Goal: Participate in discussion

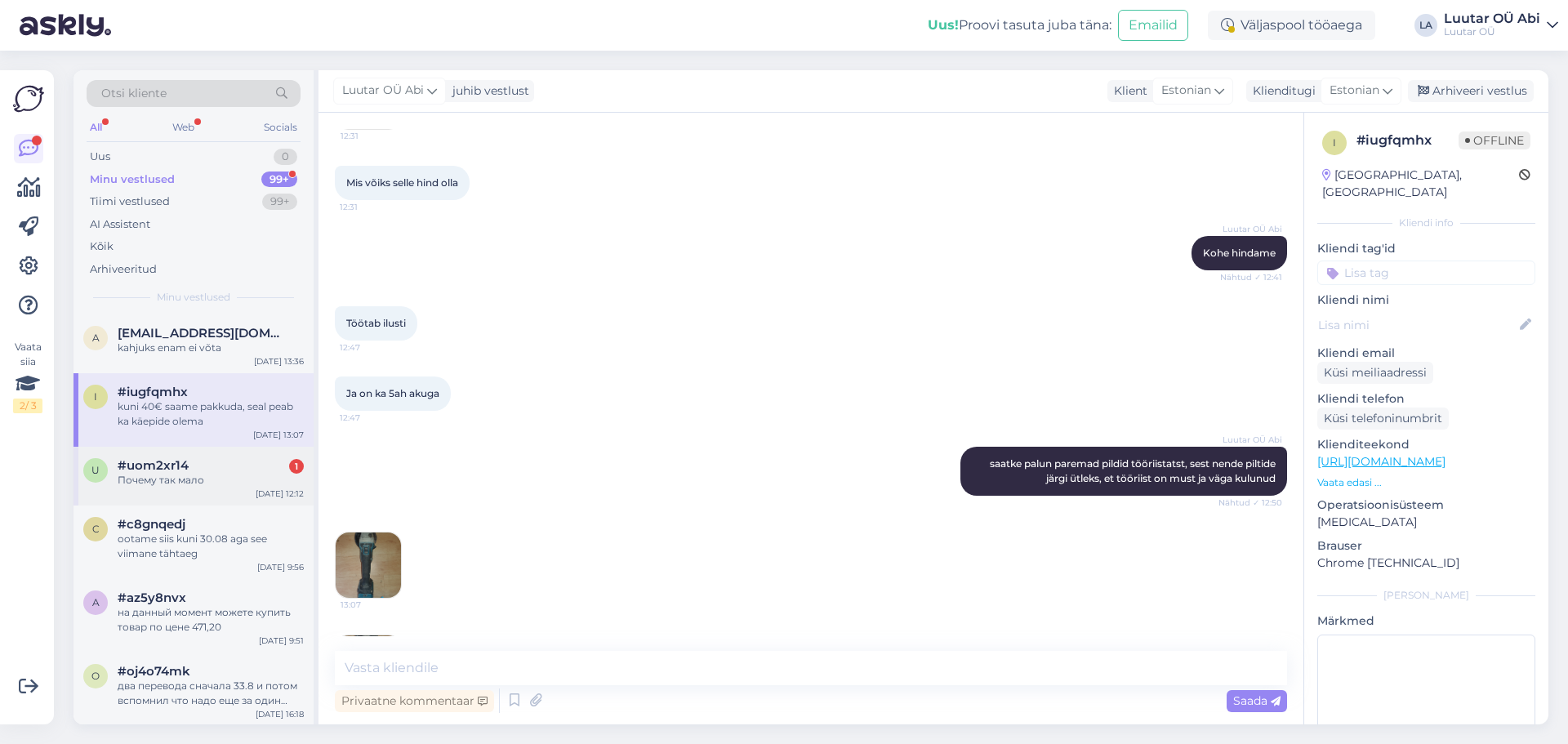
click at [267, 457] on div "u #uom2xr14 1 Почему так мало [DATE] 12:12" at bounding box center [194, 476] width 240 height 58
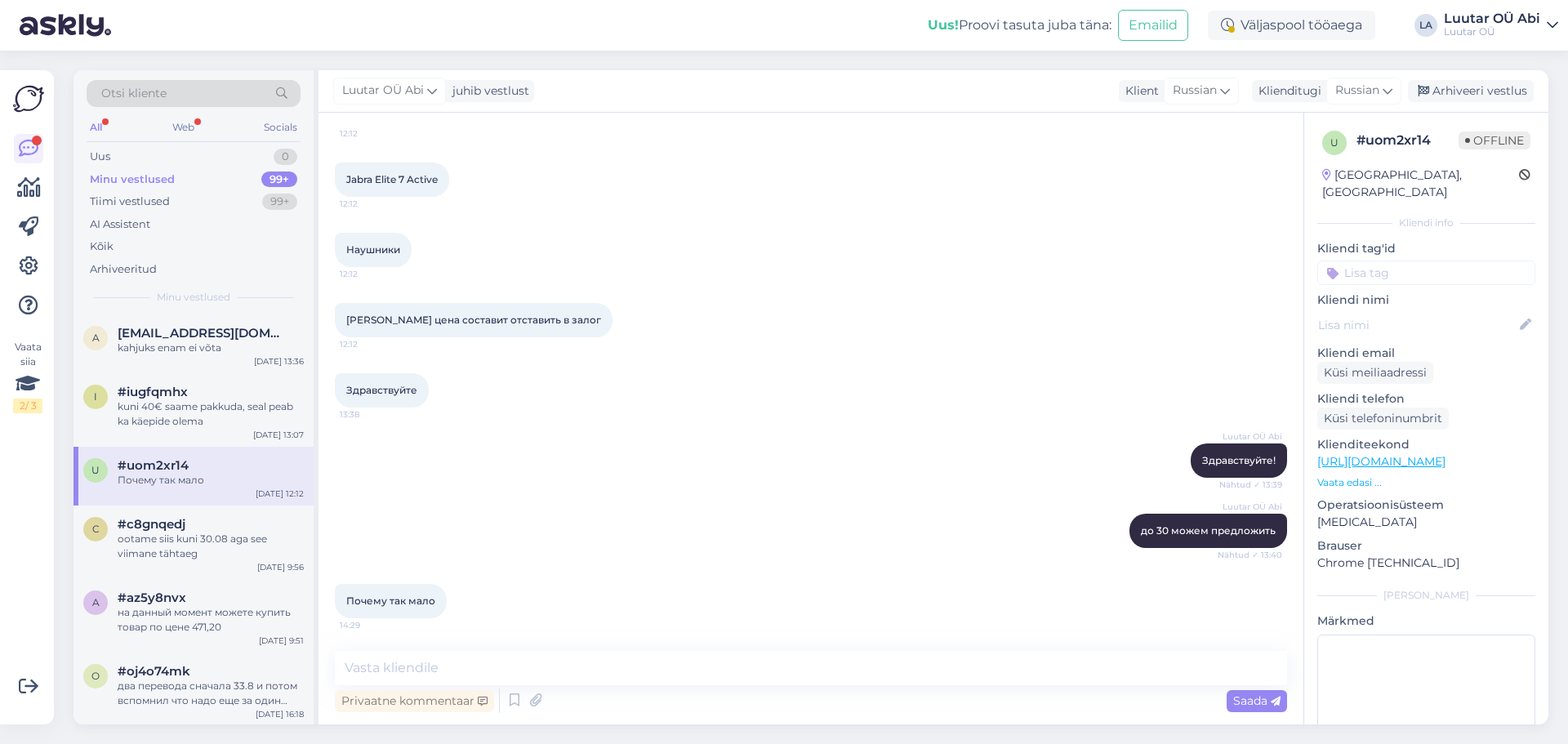
click at [960, 257] on div "Наушники 12:12" at bounding box center [810, 249] width 952 height 70
click at [95, 132] on div "All" at bounding box center [96, 128] width 19 height 21
click at [176, 207] on div "Tiimi vestlused 99+" at bounding box center [193, 201] width 214 height 23
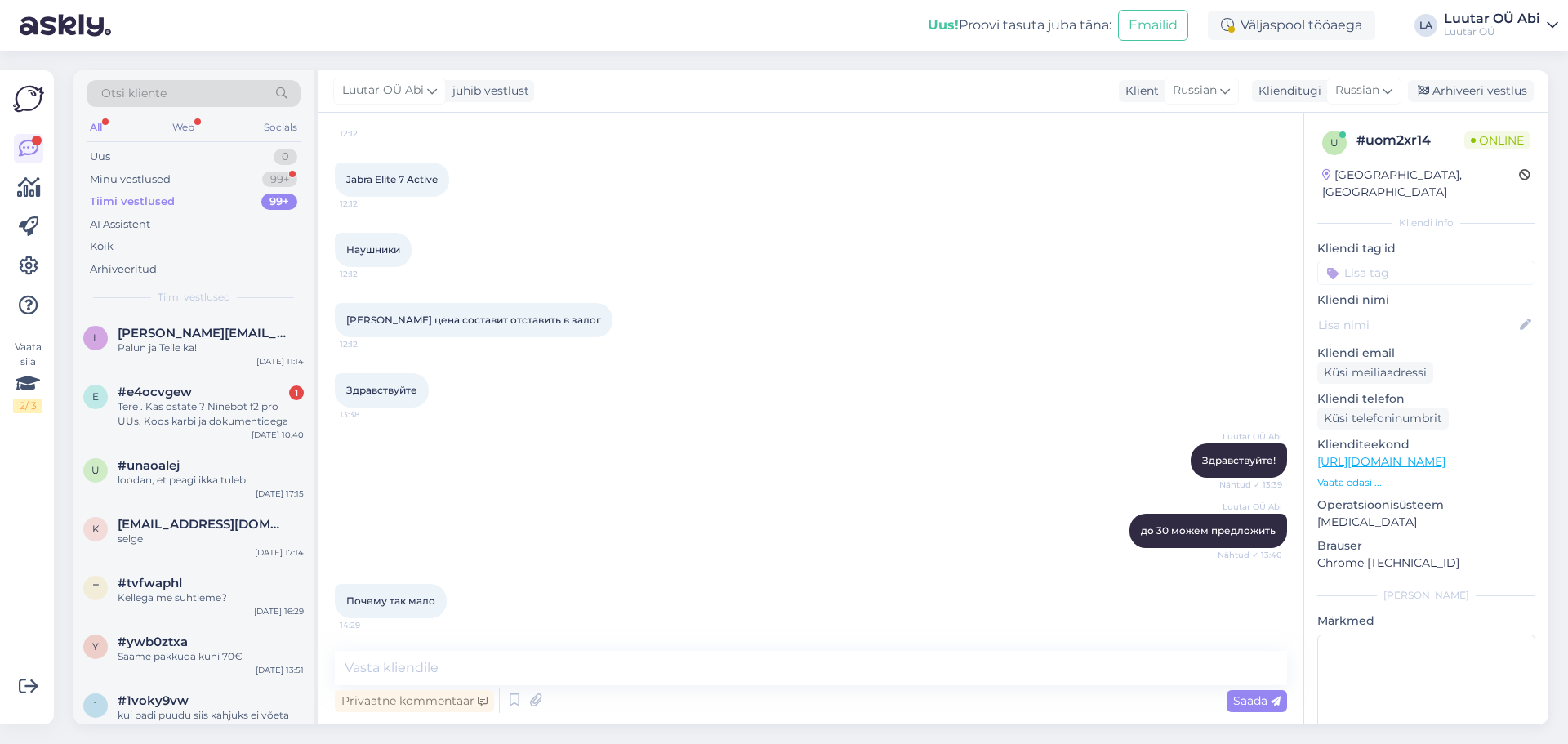
scroll to position [837, 0]
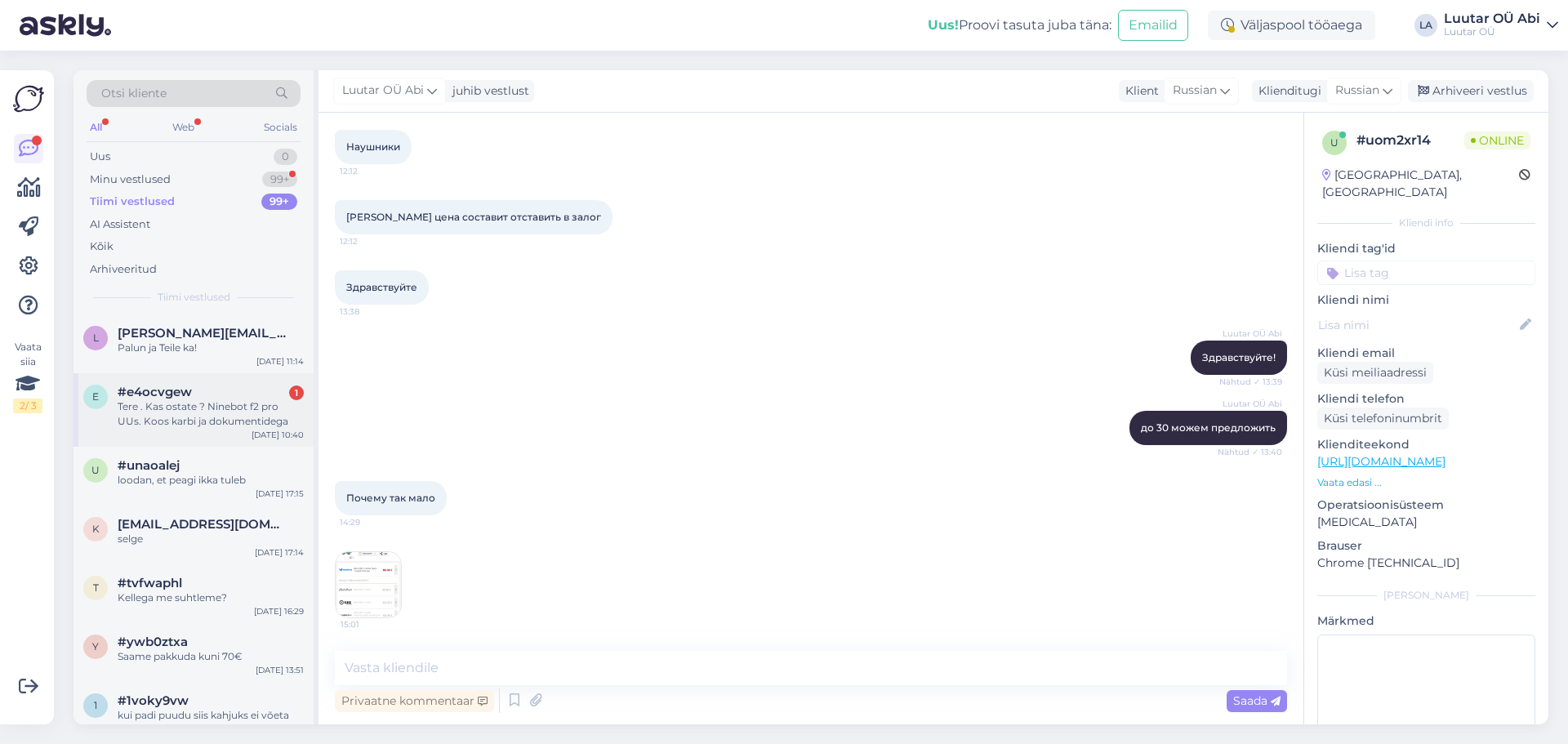
click at [218, 387] on div "#e4ocvgew 1" at bounding box center [211, 391] width 186 height 14
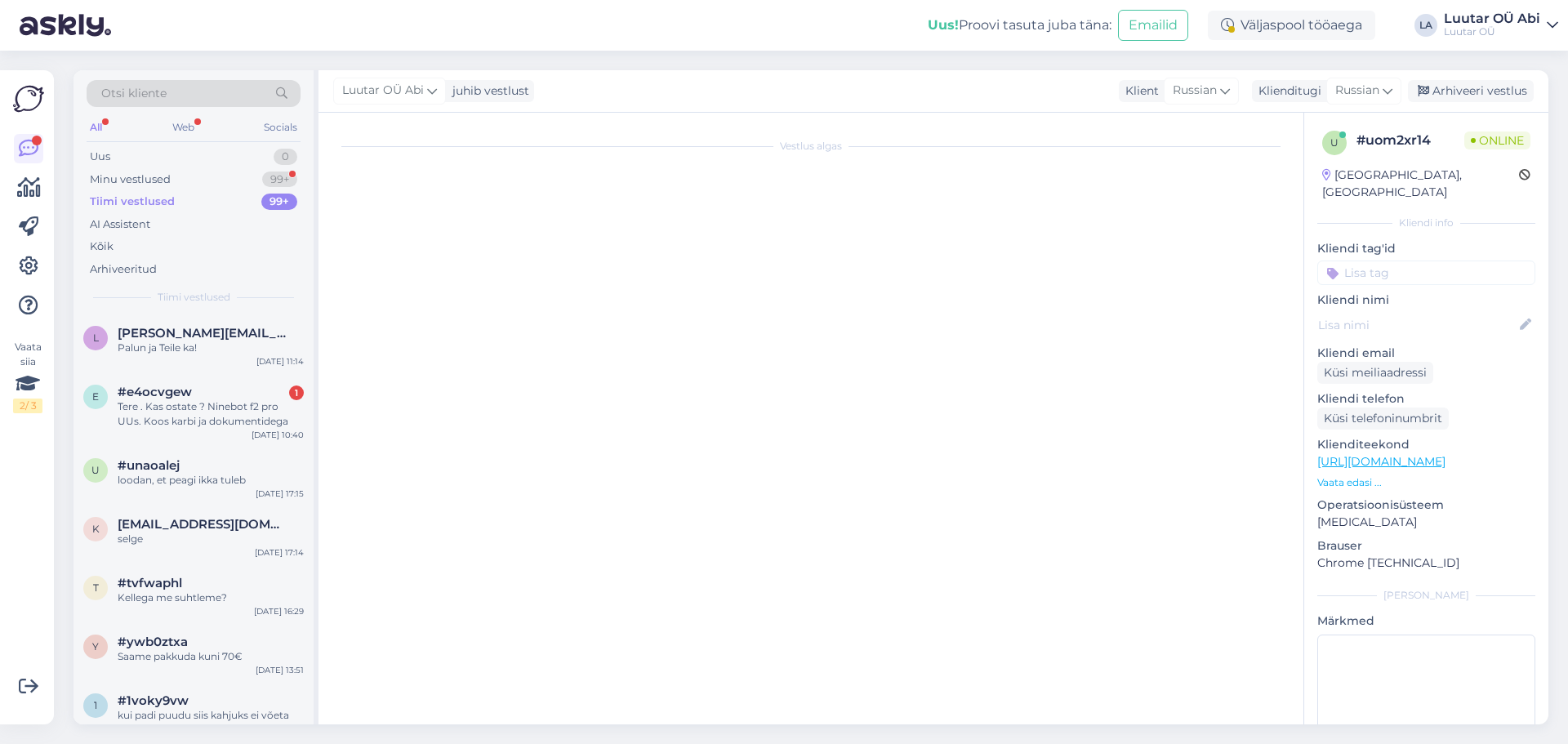
scroll to position [0, 0]
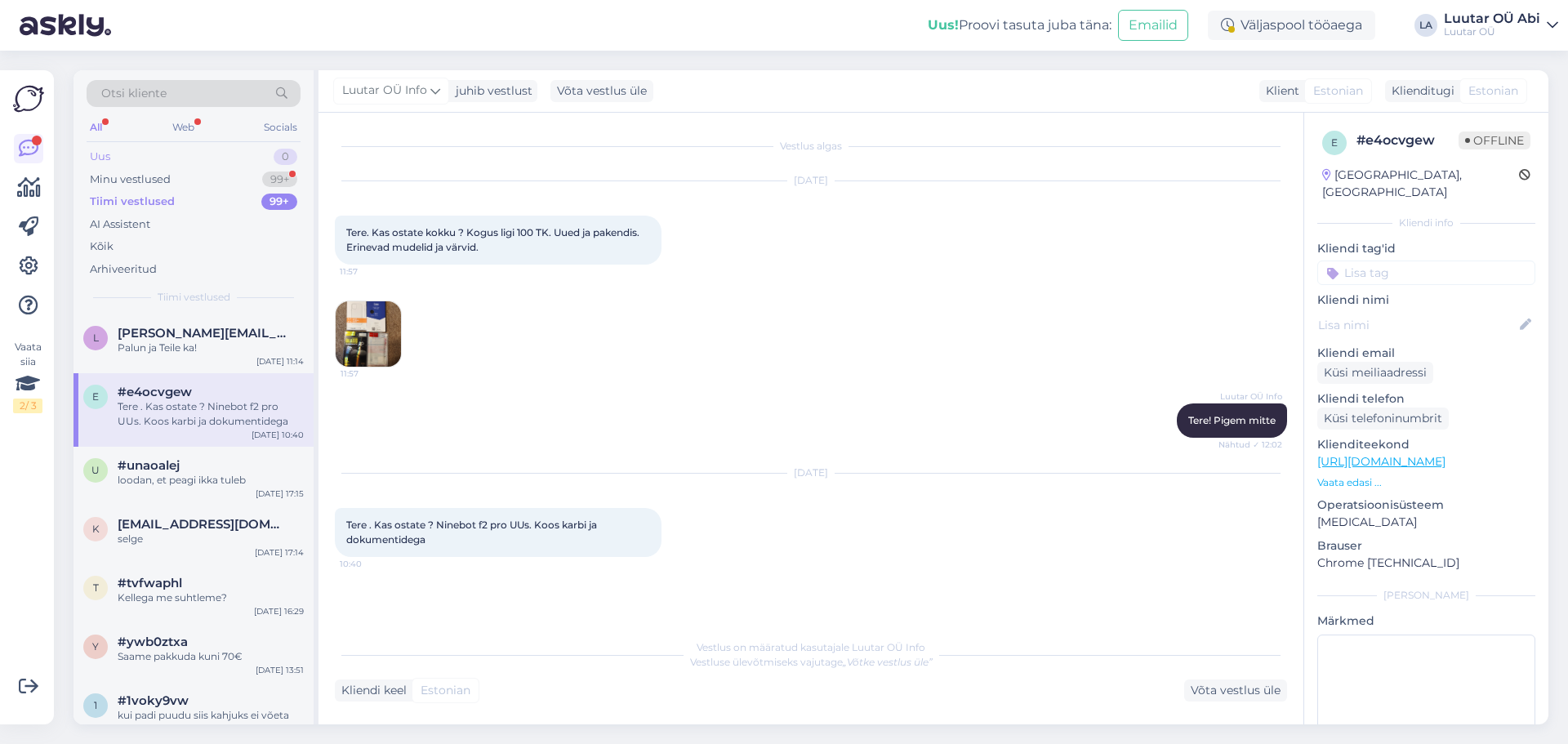
click at [281, 165] on div "Uus 0" at bounding box center [193, 157] width 214 height 23
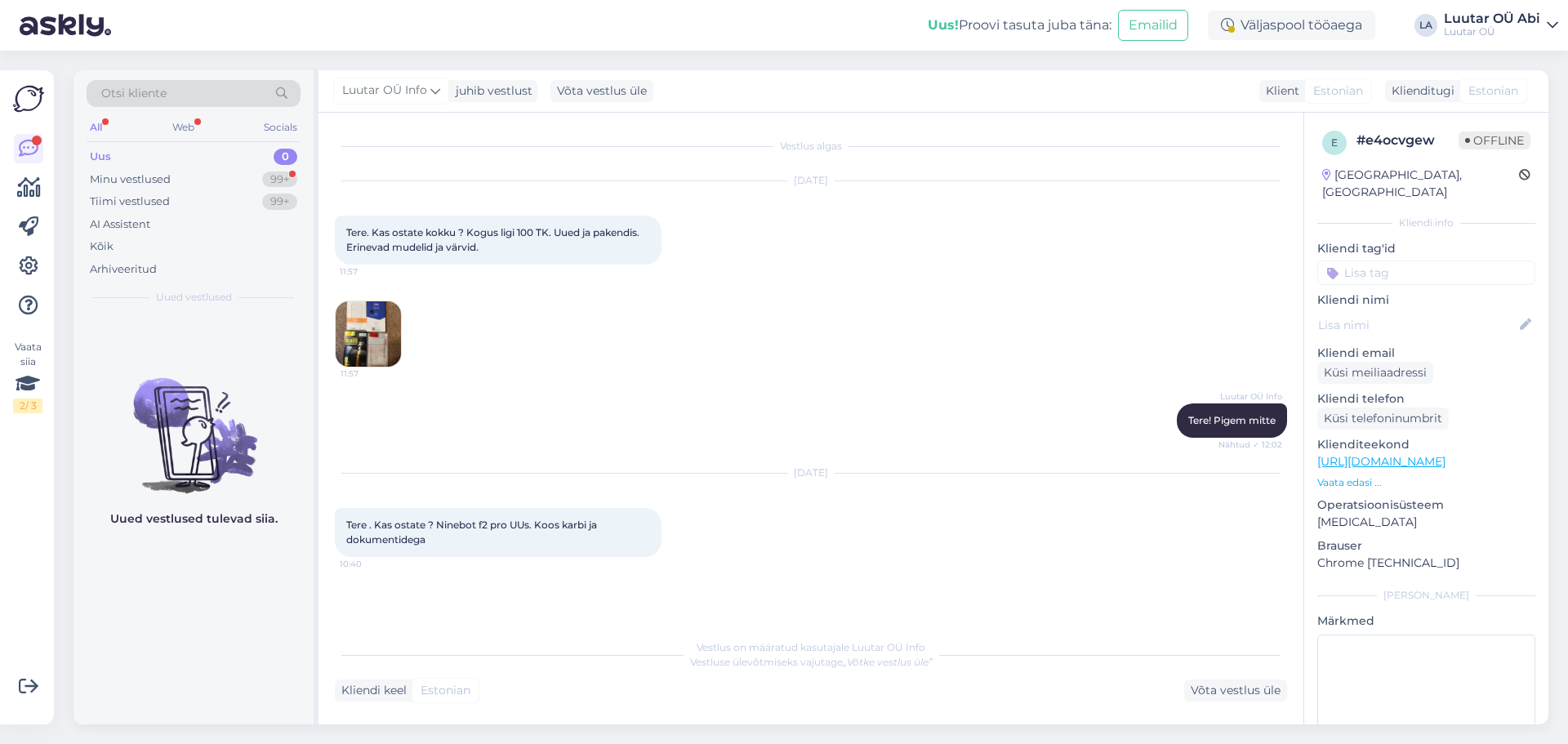
click at [281, 165] on div "Uus 0" at bounding box center [193, 157] width 214 height 23
click at [280, 168] on div "Minu vestlused 99+" at bounding box center [193, 179] width 214 height 23
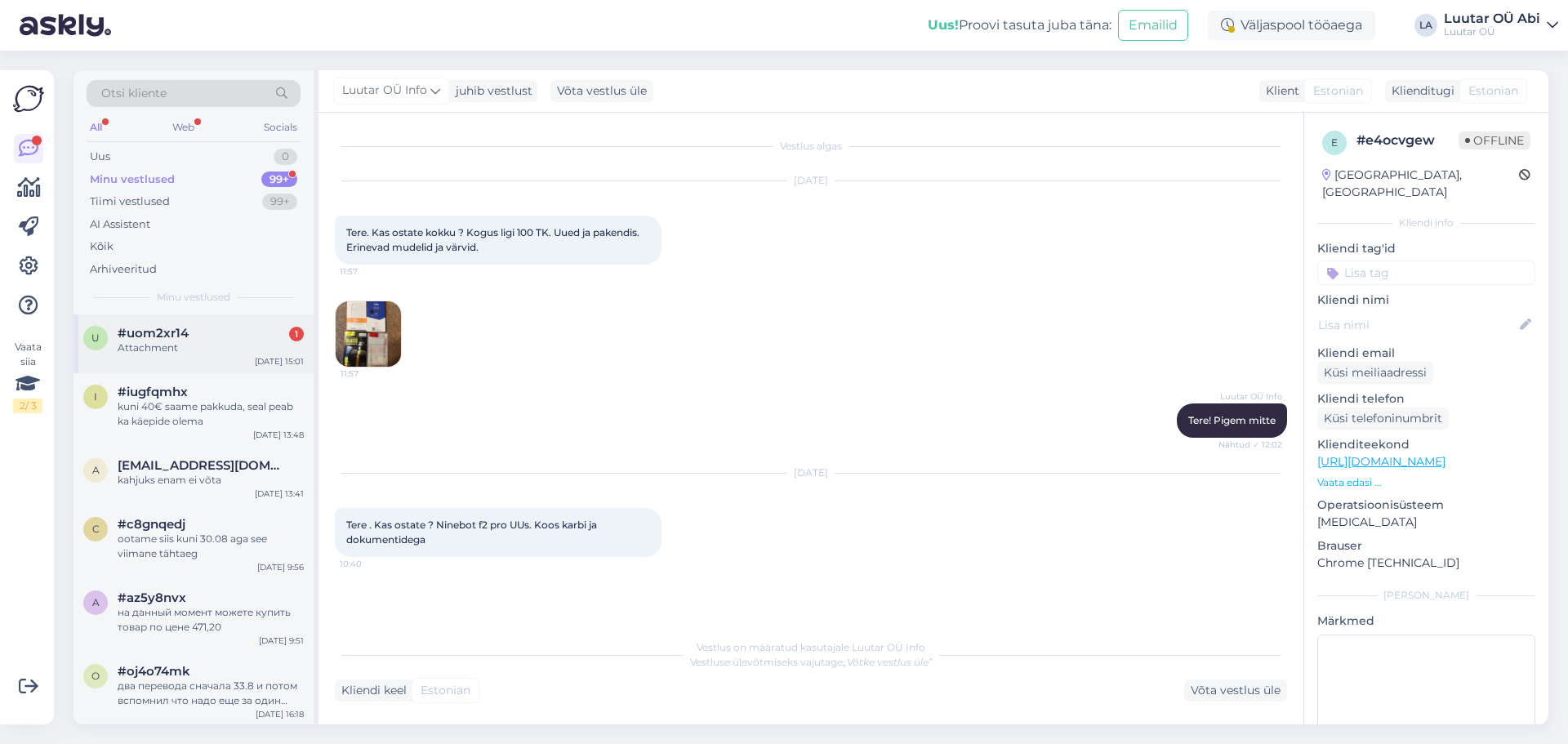
click at [247, 349] on div "Attachment" at bounding box center [211, 347] width 186 height 14
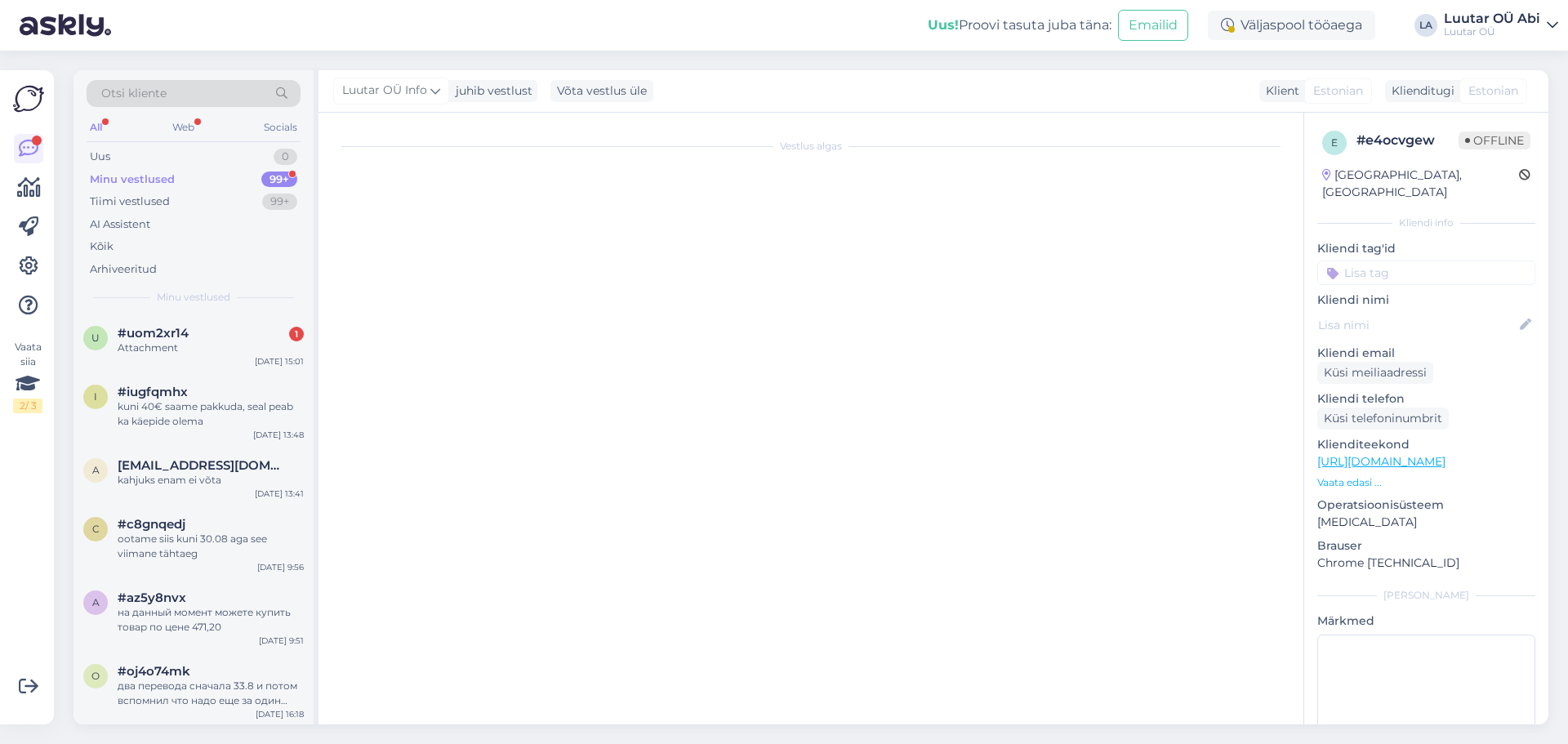
scroll to position [837, 0]
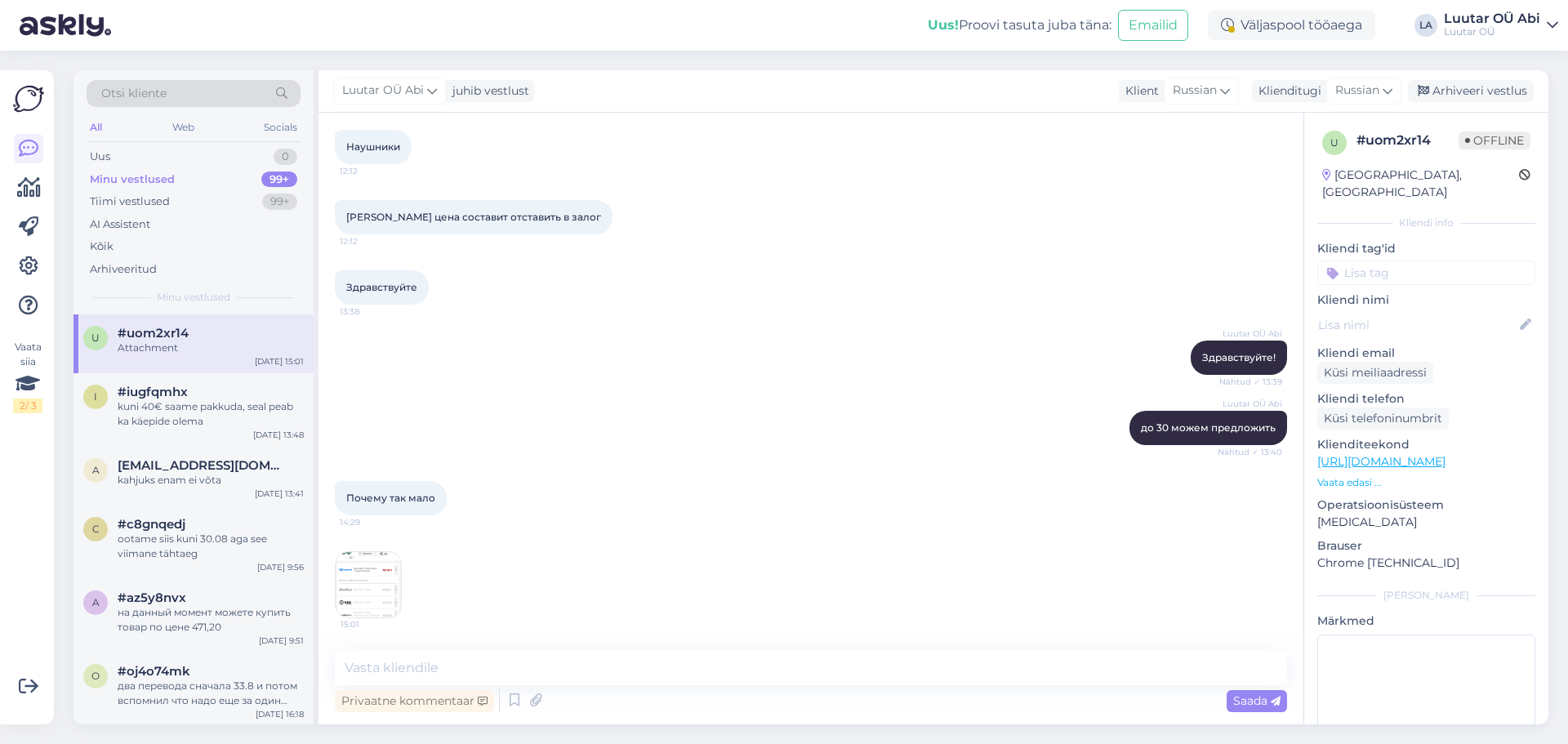
click at [386, 580] on img at bounding box center [368, 585] width 65 height 65
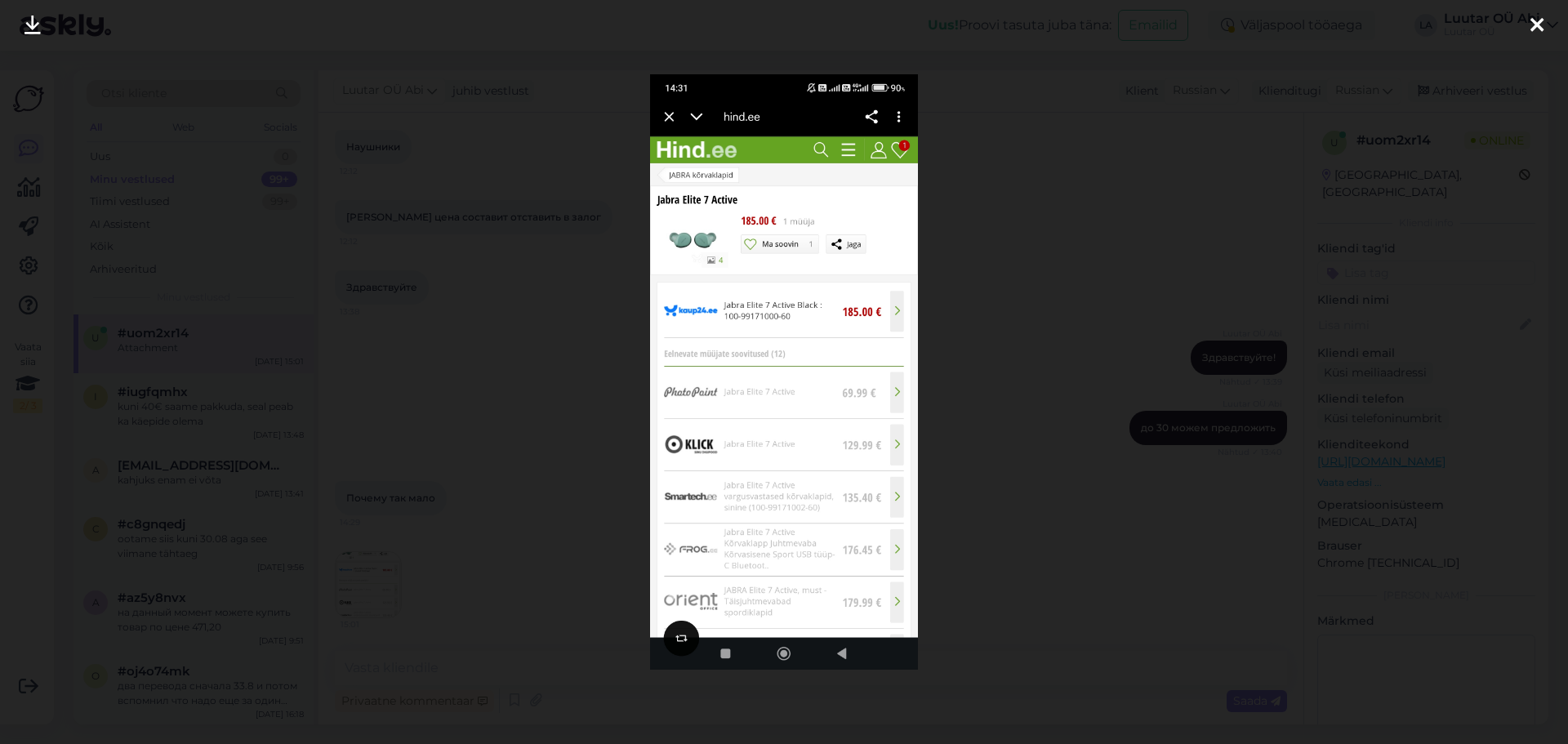
click at [520, 323] on div at bounding box center [784, 372] width 1568 height 744
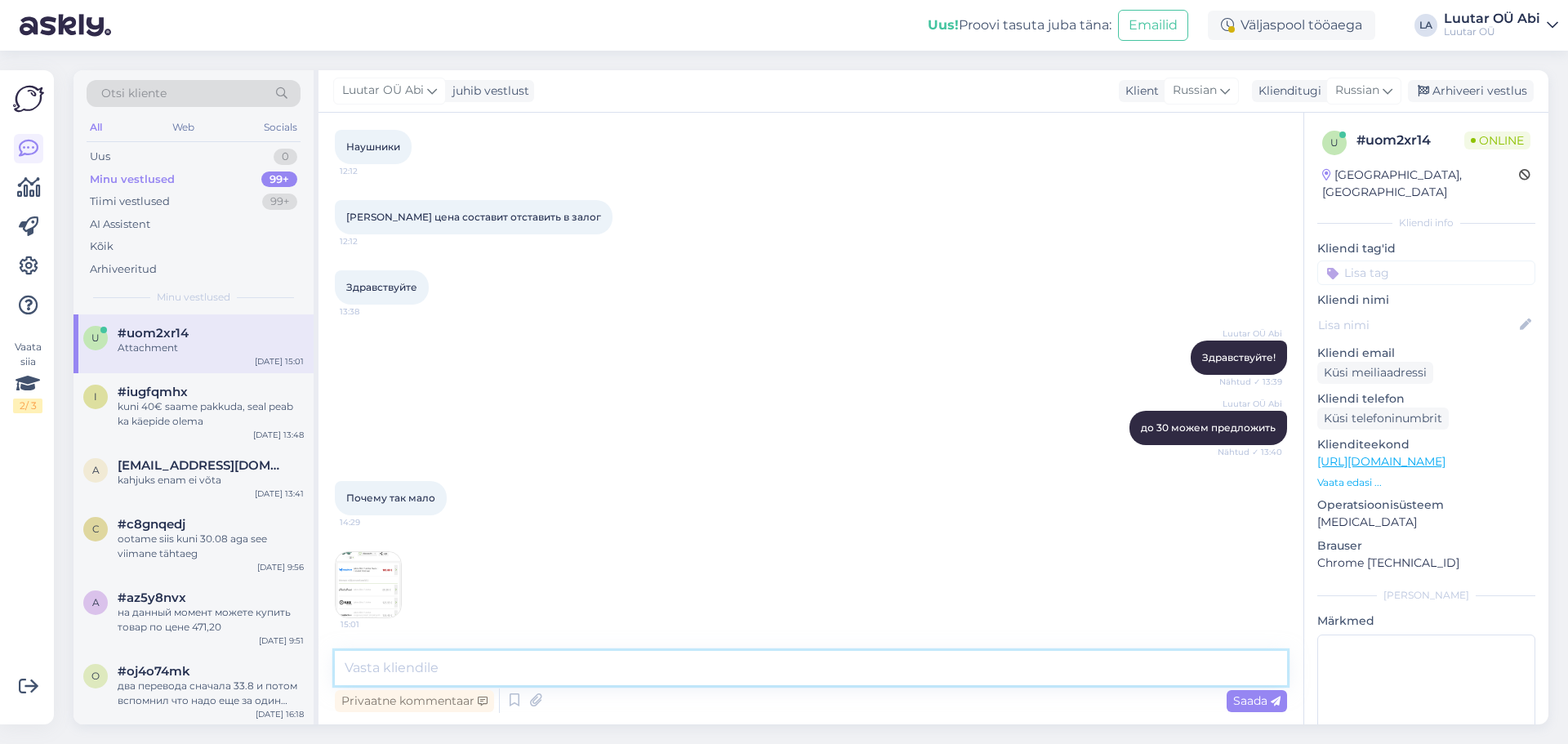
click at [558, 664] on textarea at bounding box center [810, 668] width 952 height 35
type textarea "p"
click at [612, 673] on textarea "посмотрите по какой цене их уже в продрвали" at bounding box center [810, 668] width 952 height 35
type textarea "посмотрите по какой цене их уже в продавали"
